Goal: Book appointment/travel/reservation

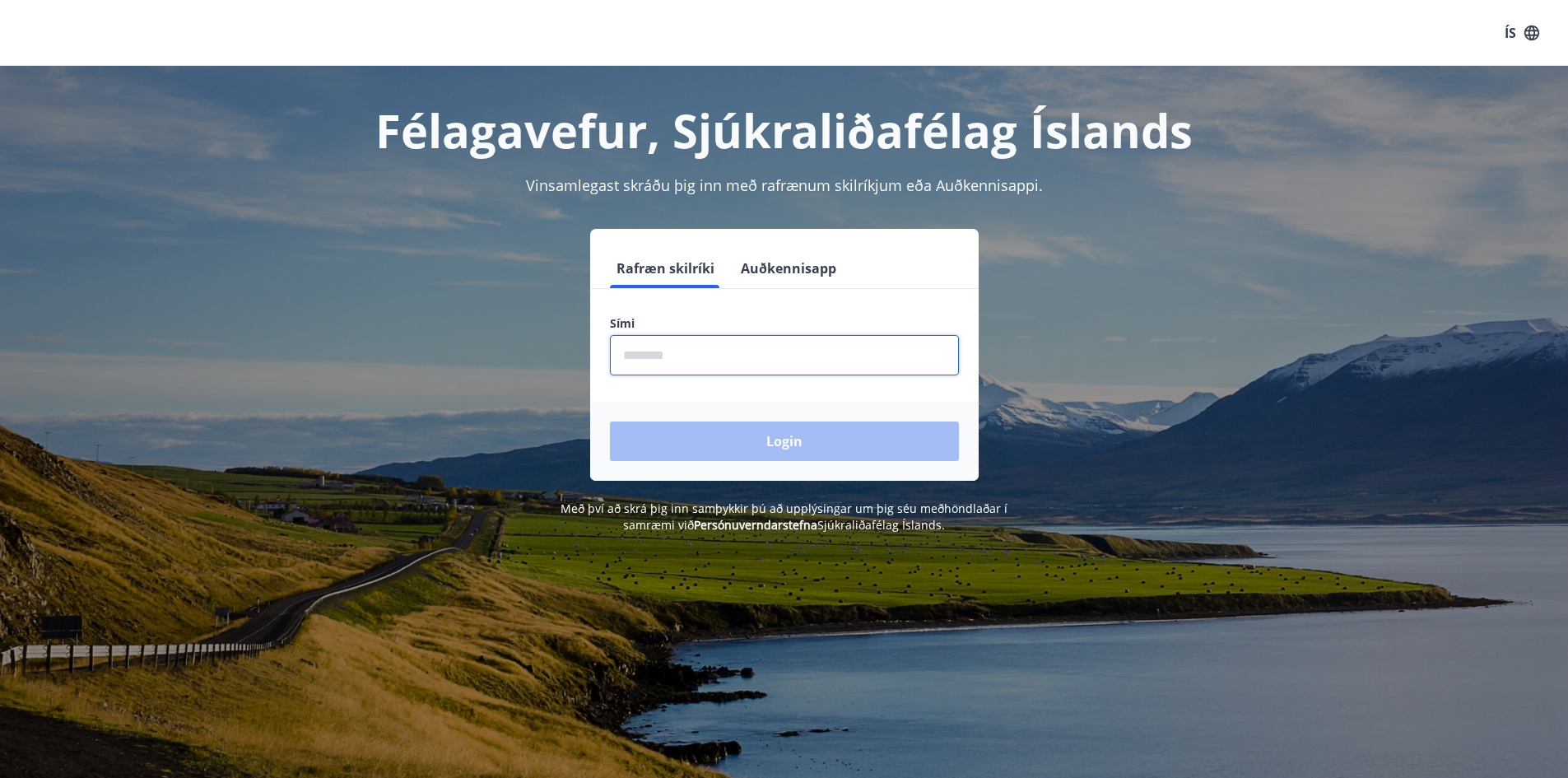
click at [799, 350] on input "phone" at bounding box center [784, 355] width 349 height 41
type input "********"
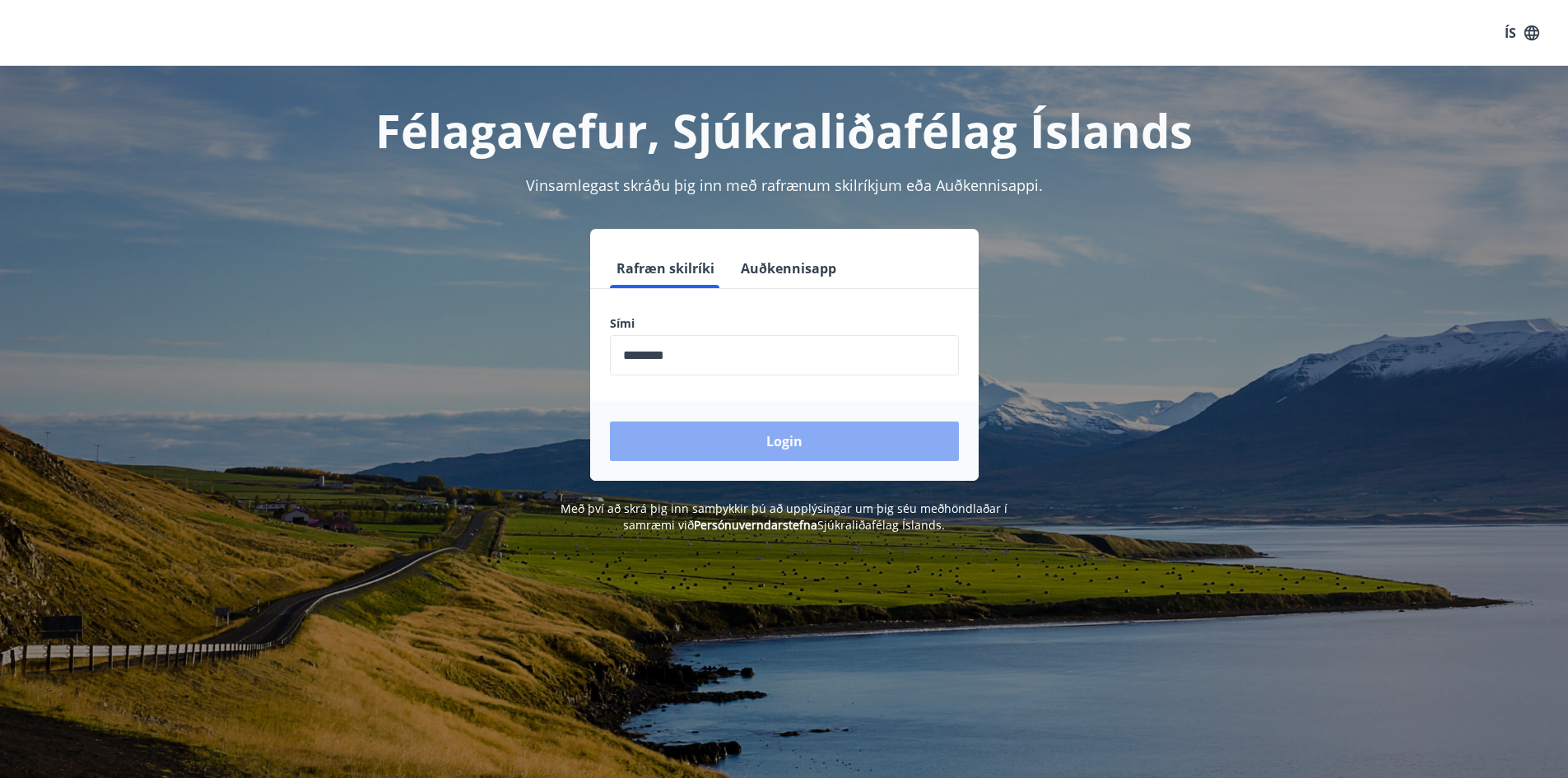
click at [772, 443] on button "Login" at bounding box center [784, 441] width 349 height 40
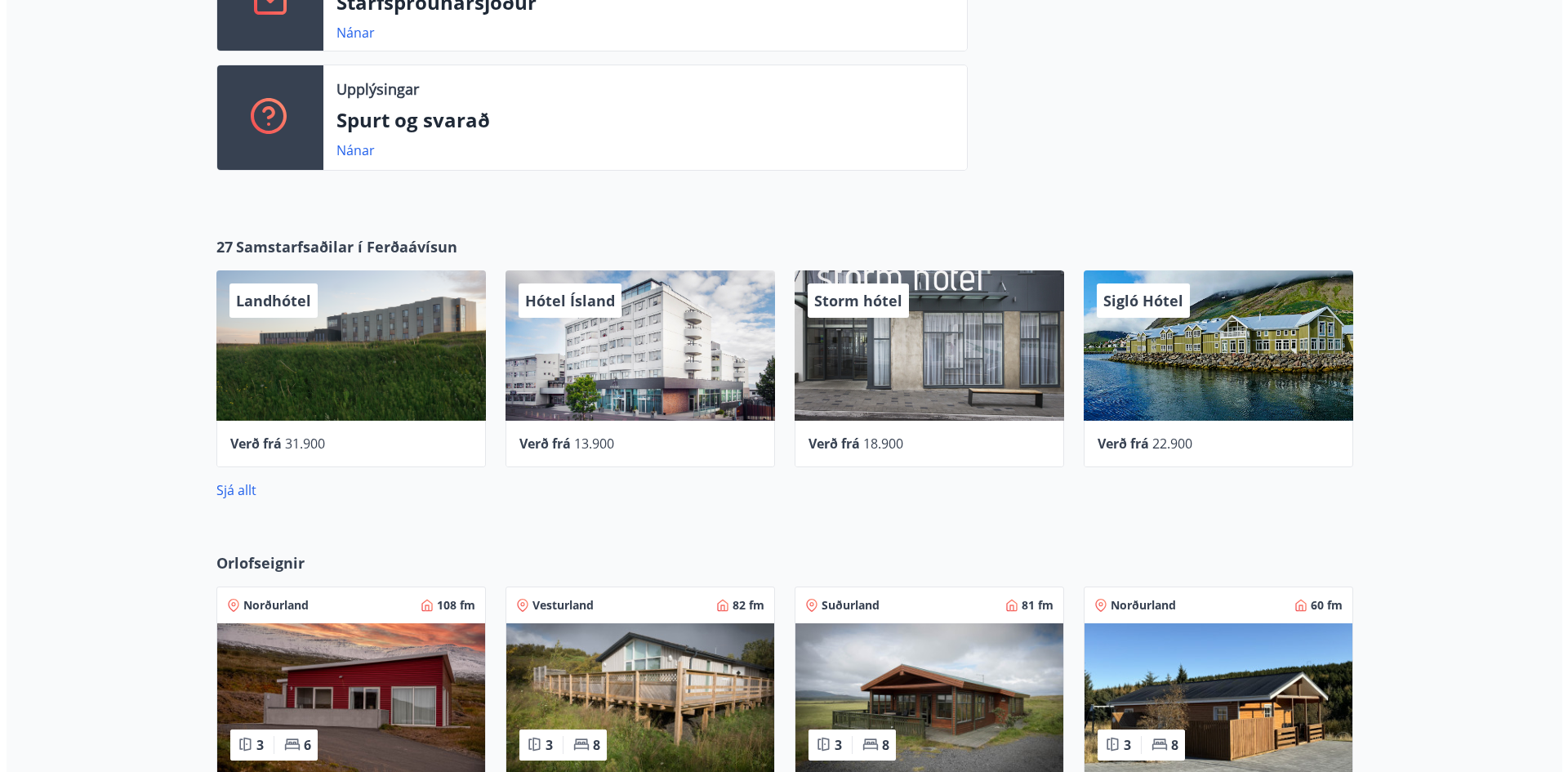
scroll to position [817, 0]
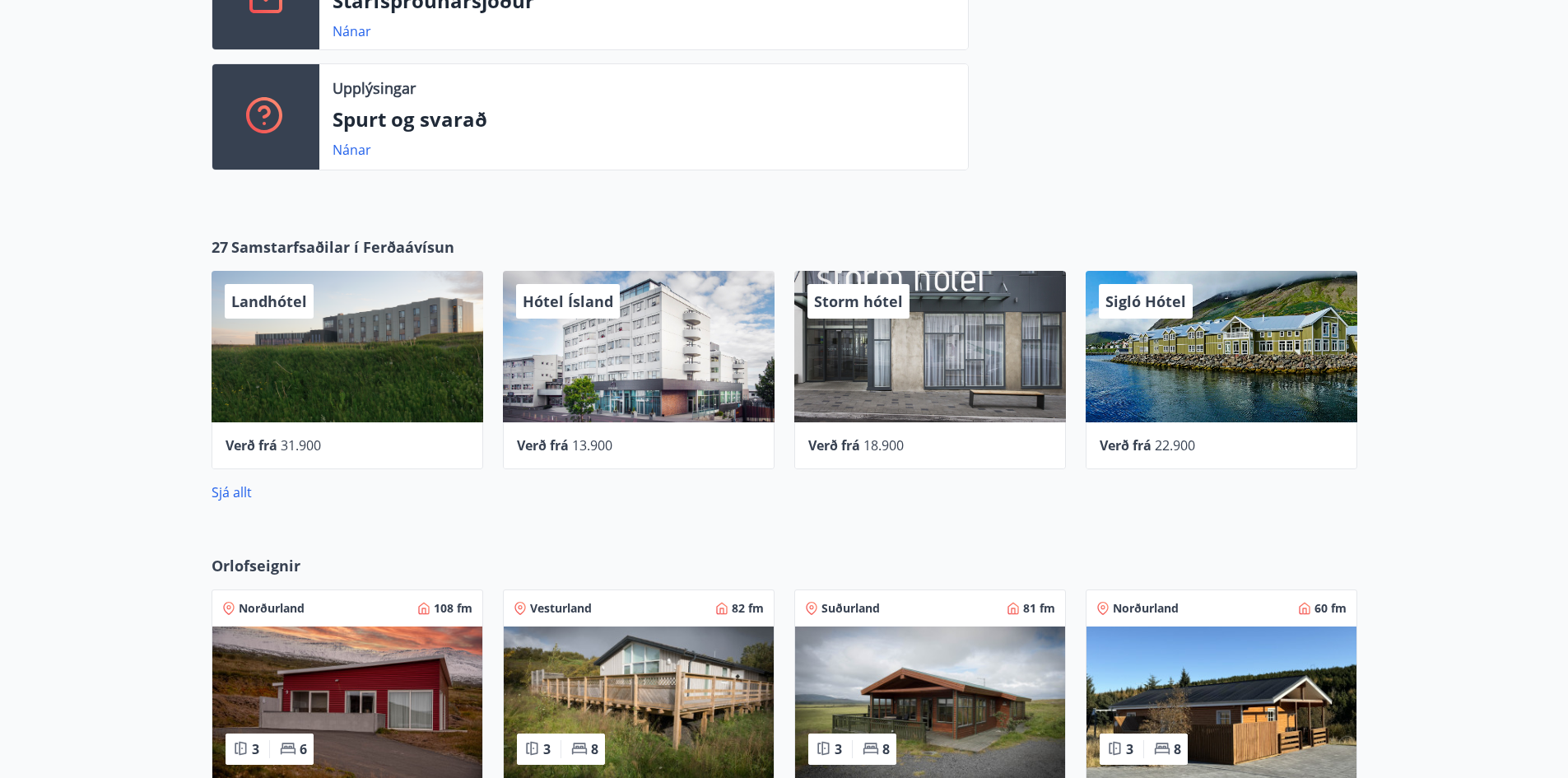
click at [658, 353] on div "Hótel Ísland" at bounding box center [639, 347] width 272 height 152
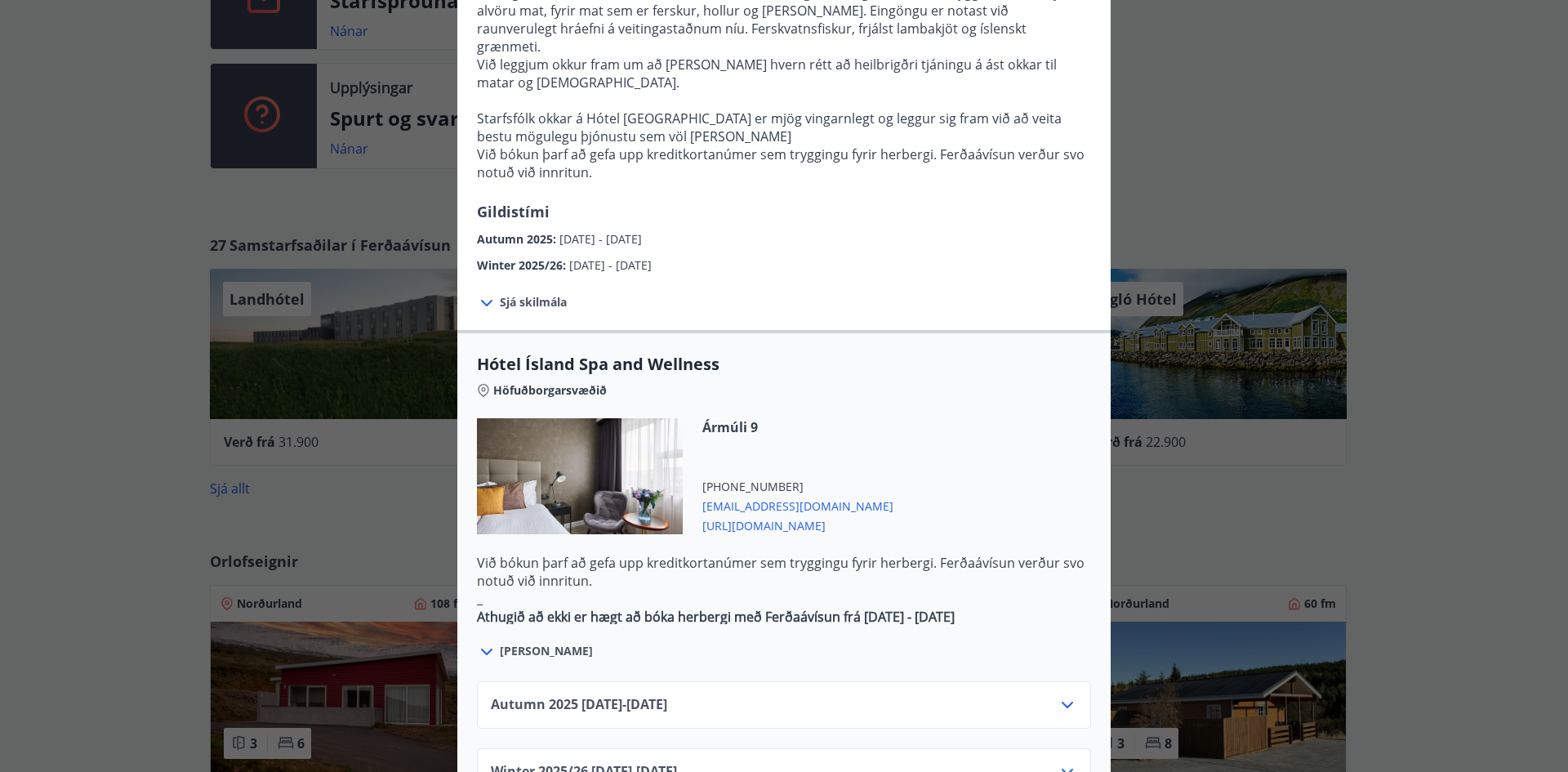
scroll to position [735, 0]
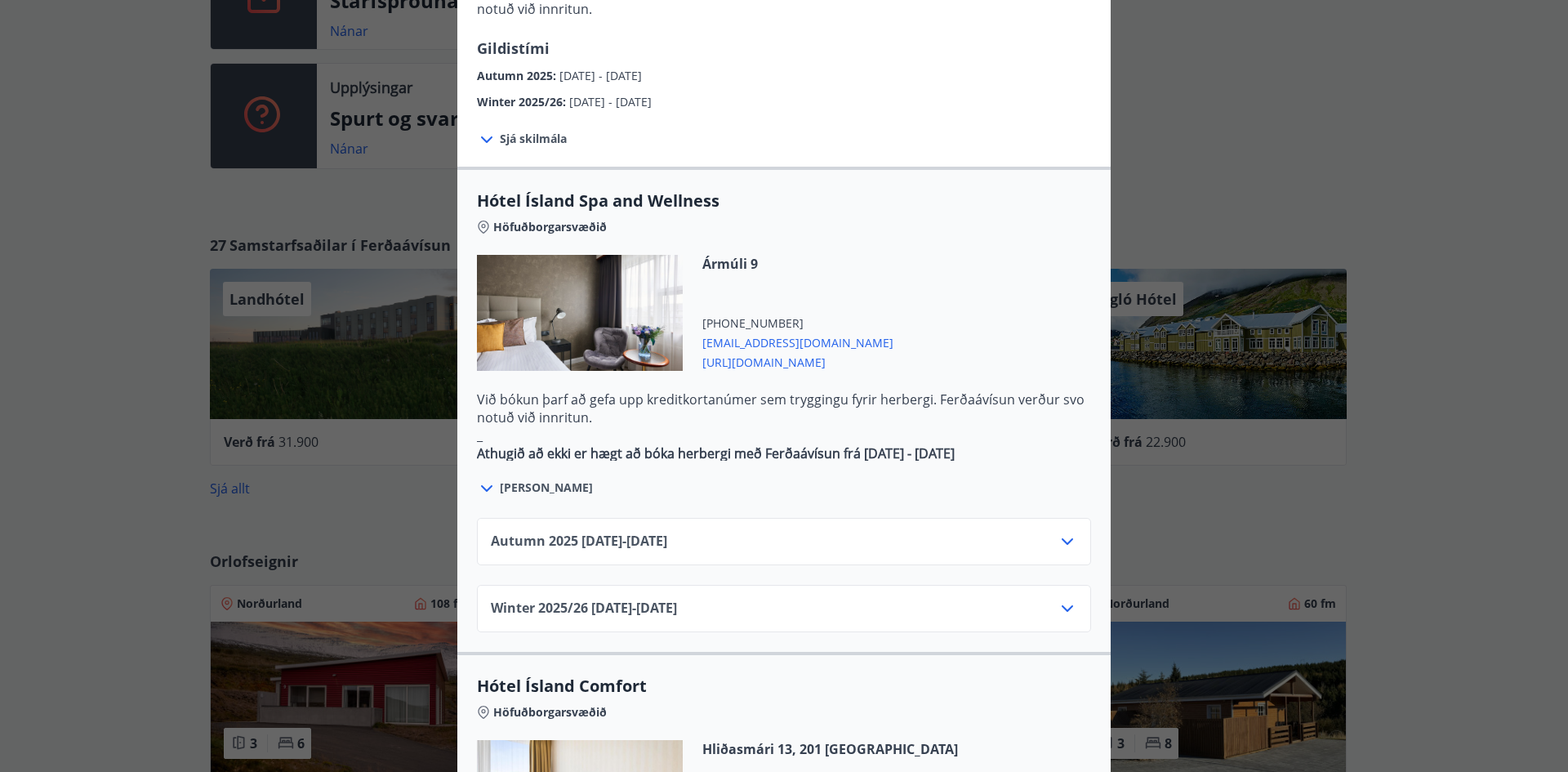
click at [1067, 532] on icon at bounding box center [1068, 542] width 20 height 20
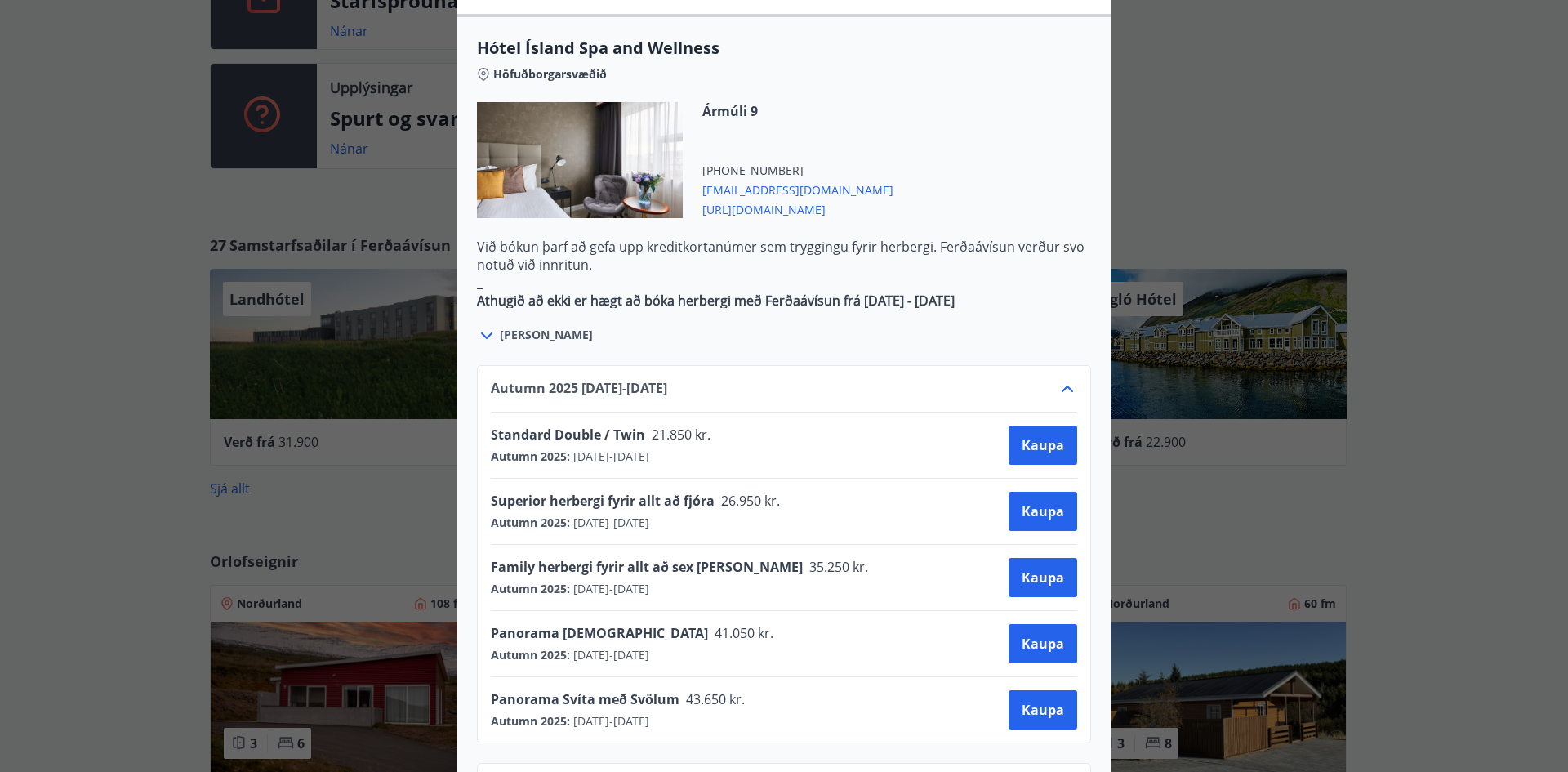
scroll to position [898, 0]
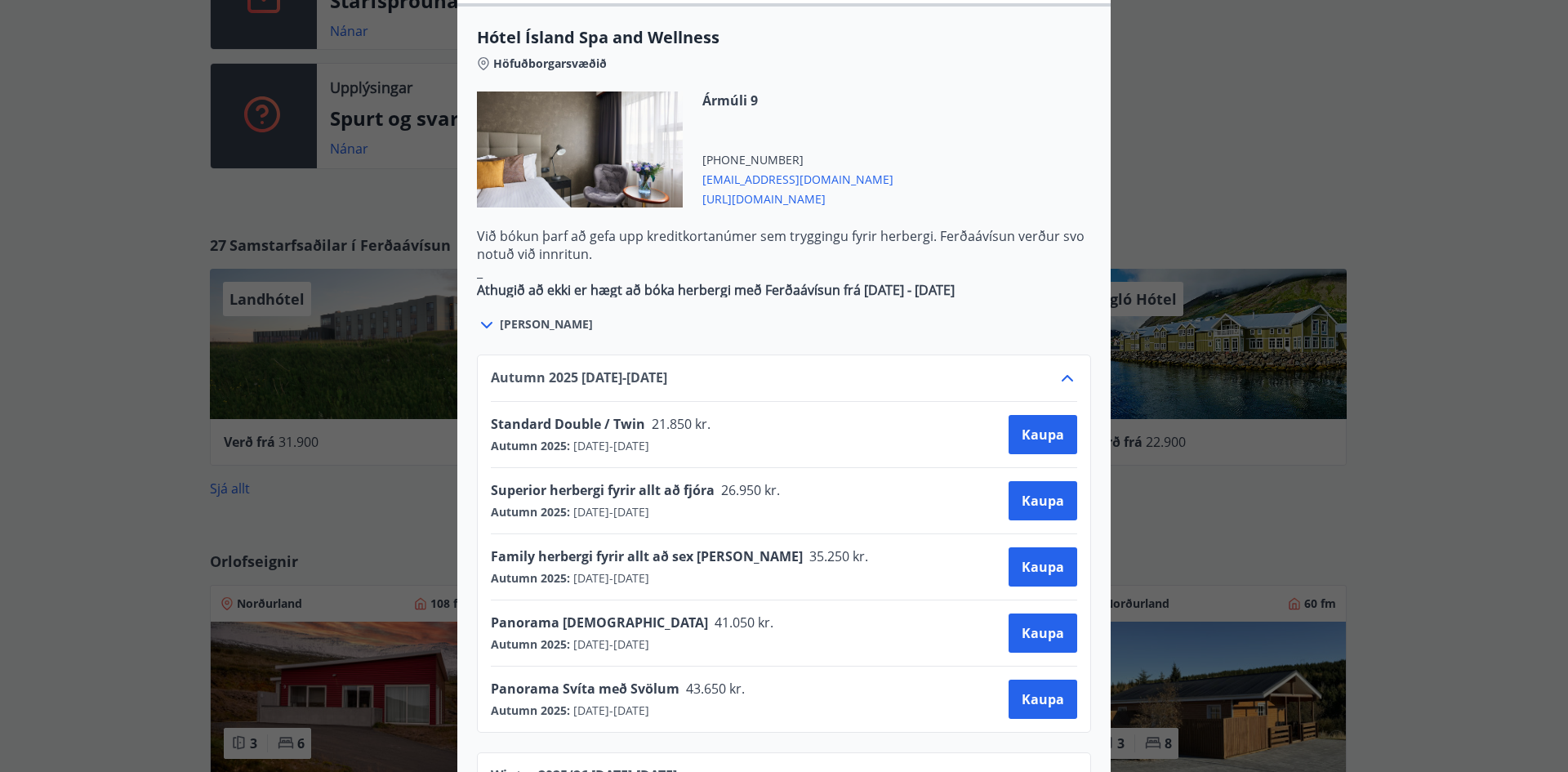
click at [555, 415] on span "Standard Double / Twin" at bounding box center [568, 424] width 154 height 18
click at [786, 188] on span "[URL][DOMAIN_NAME]" at bounding box center [797, 198] width 191 height 20
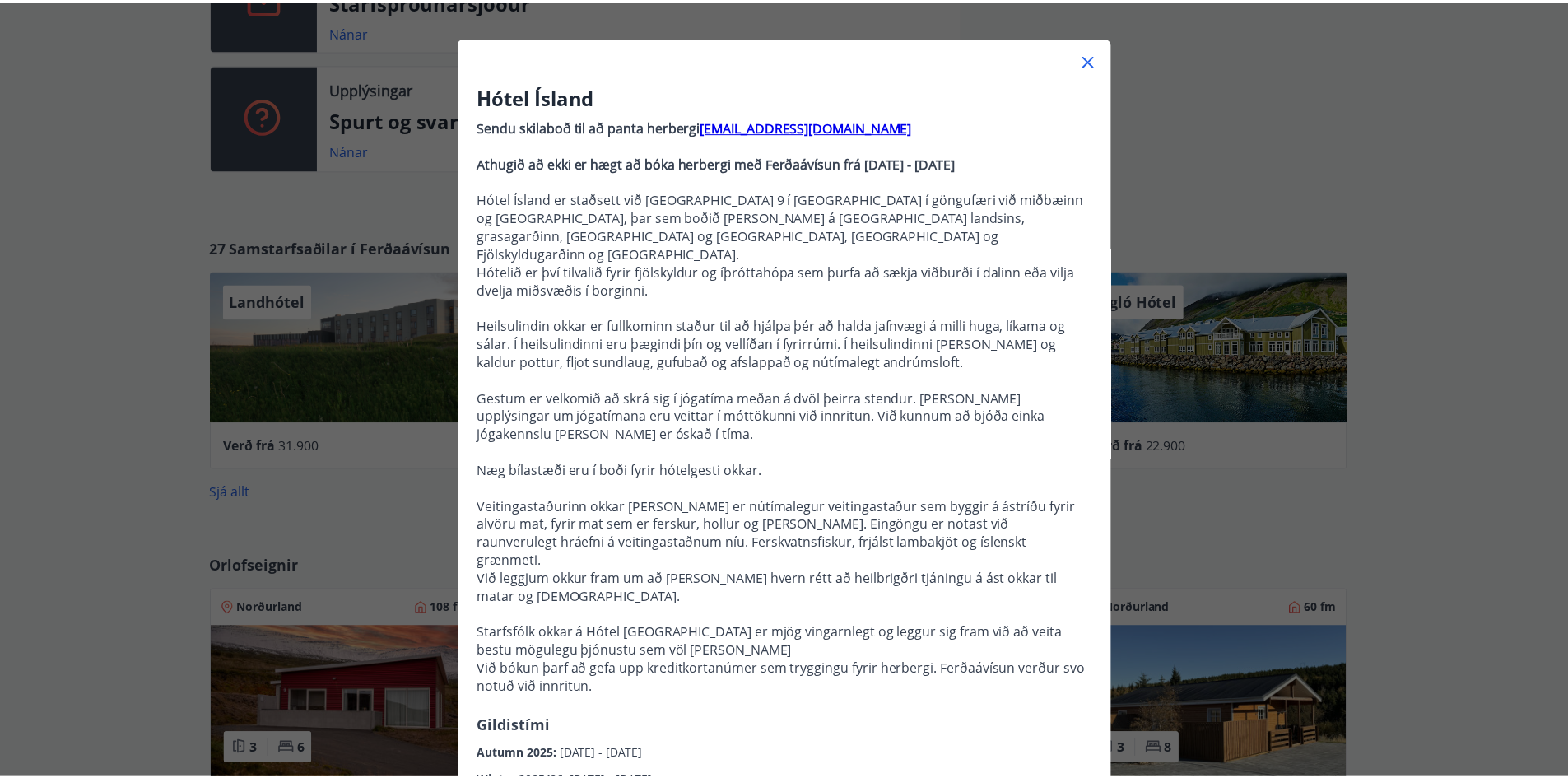
scroll to position [0, 0]
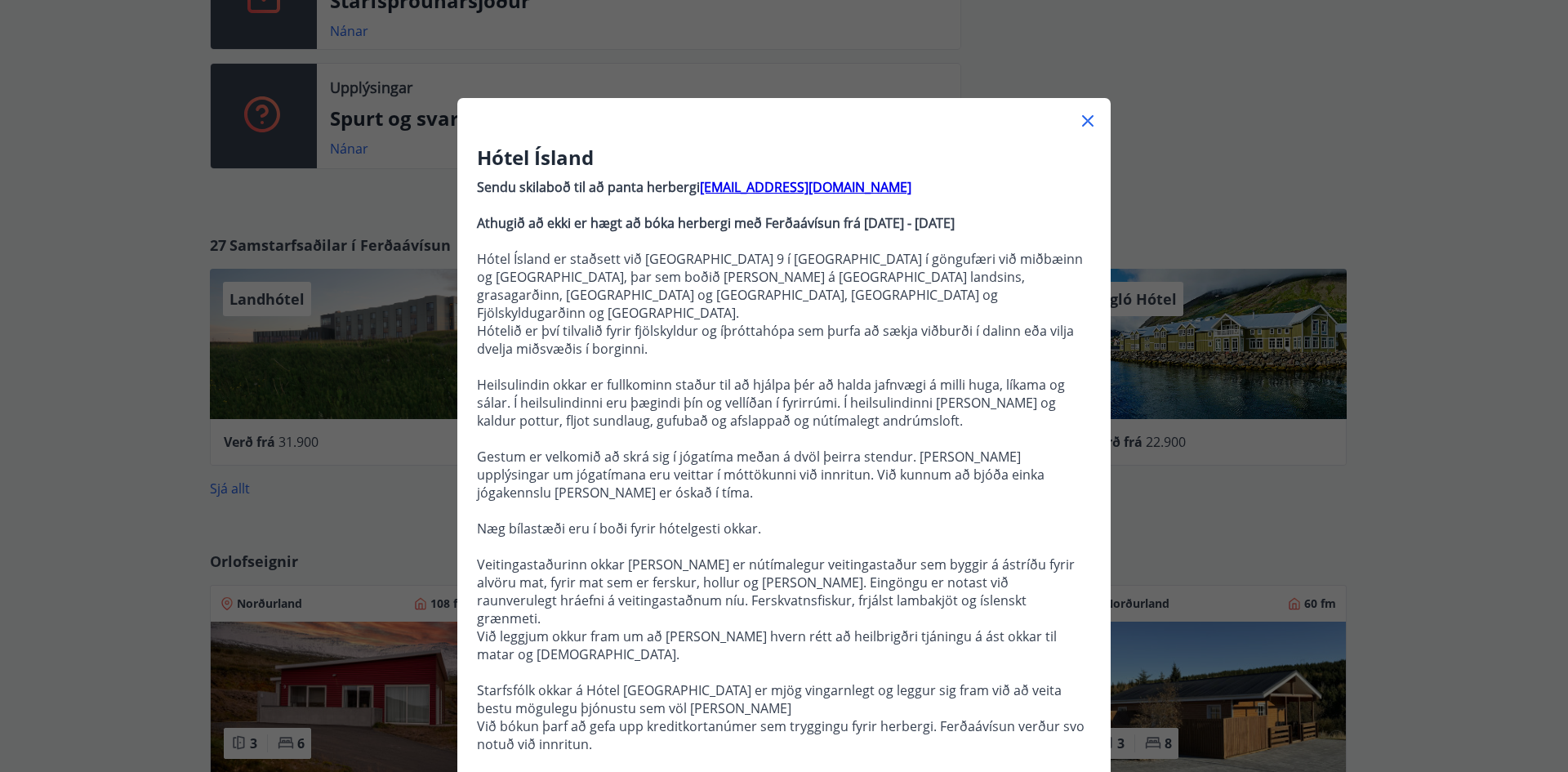
click at [1082, 118] on icon at bounding box center [1087, 120] width 12 height 12
